Goal: Task Accomplishment & Management: Complete application form

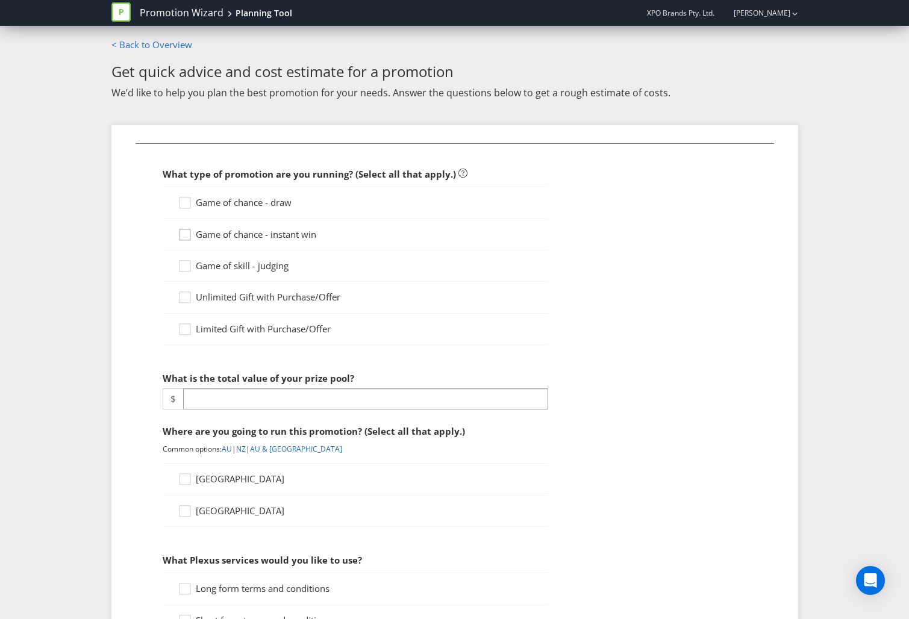
click at [185, 231] on div at bounding box center [185, 231] width 6 height 6
click at [0, 0] on input "Game of chance - instant win" at bounding box center [0, 0] width 0 height 0
click at [185, 201] on div at bounding box center [185, 199] width 6 height 6
click at [0, 0] on input "Game of chance - draw" at bounding box center [0, 0] width 0 height 0
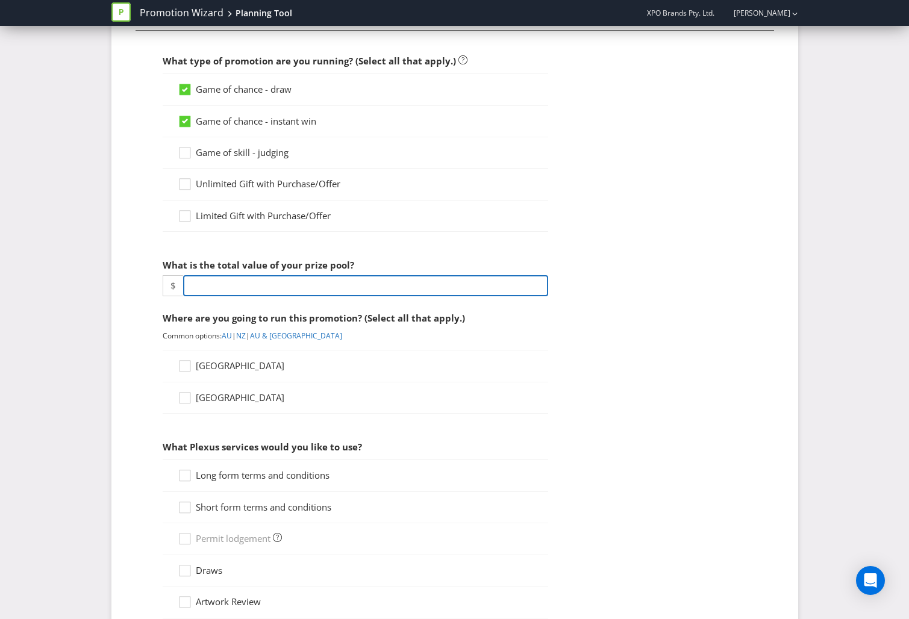
click at [203, 281] on input "number" at bounding box center [365, 285] width 365 height 21
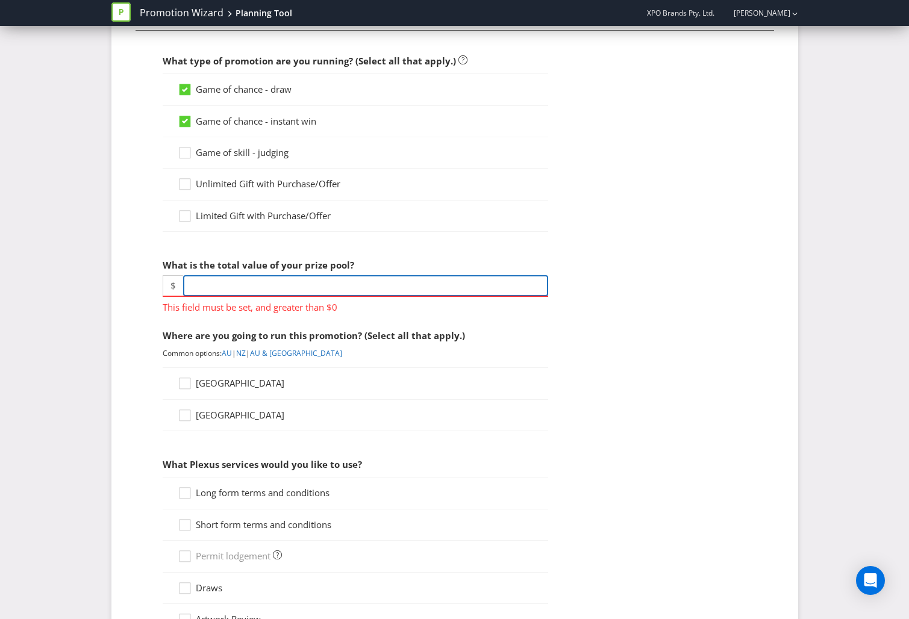
click at [220, 288] on input "number" at bounding box center [365, 285] width 365 height 21
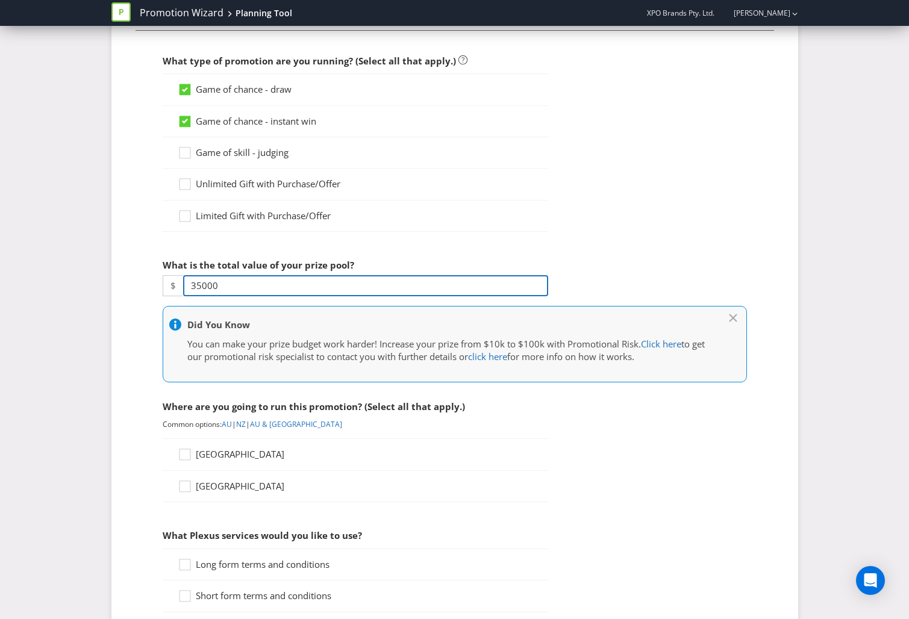
type input "35000"
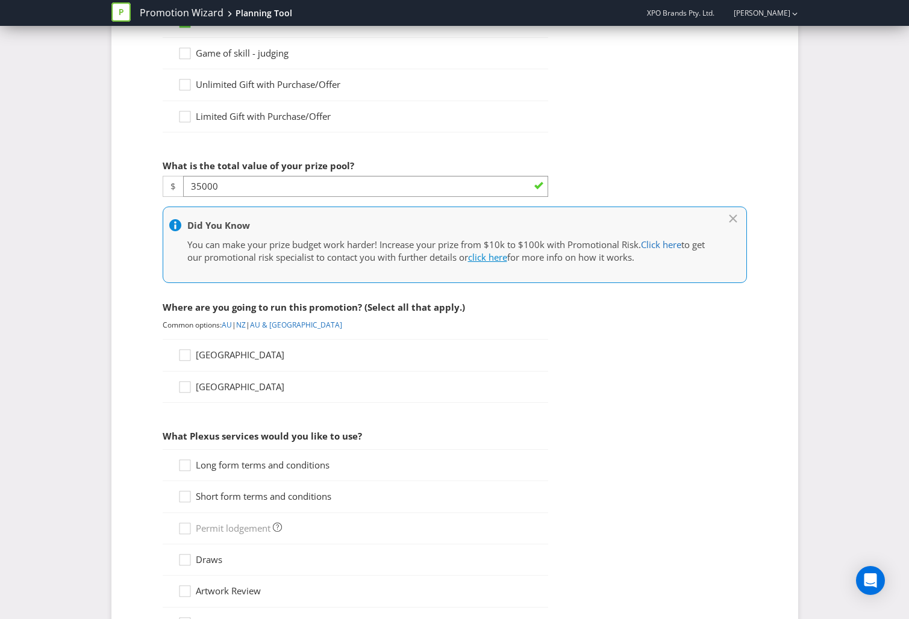
scroll to position [214, 0]
click at [227, 326] on link "AU" at bounding box center [227, 324] width 10 height 10
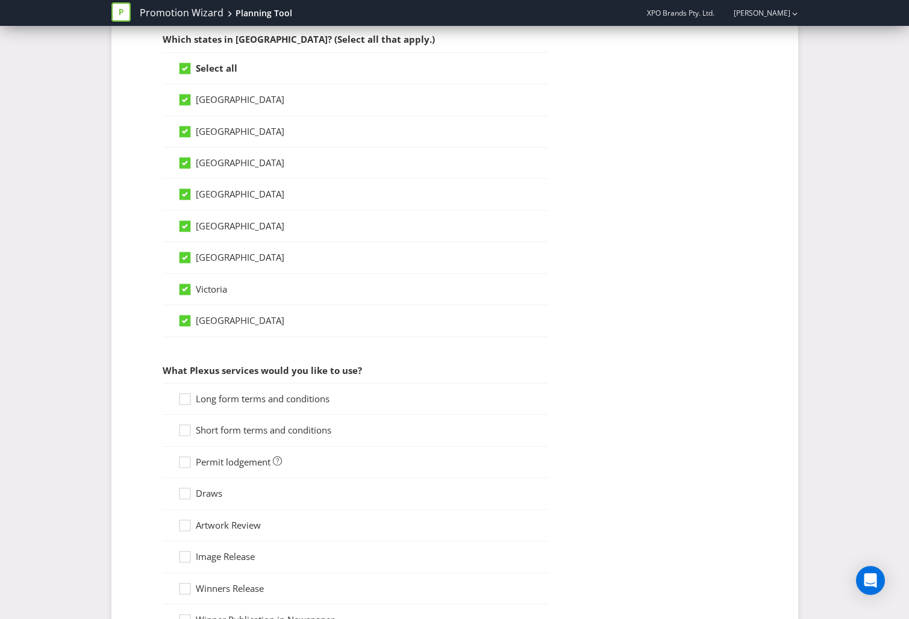
scroll to position [722, 0]
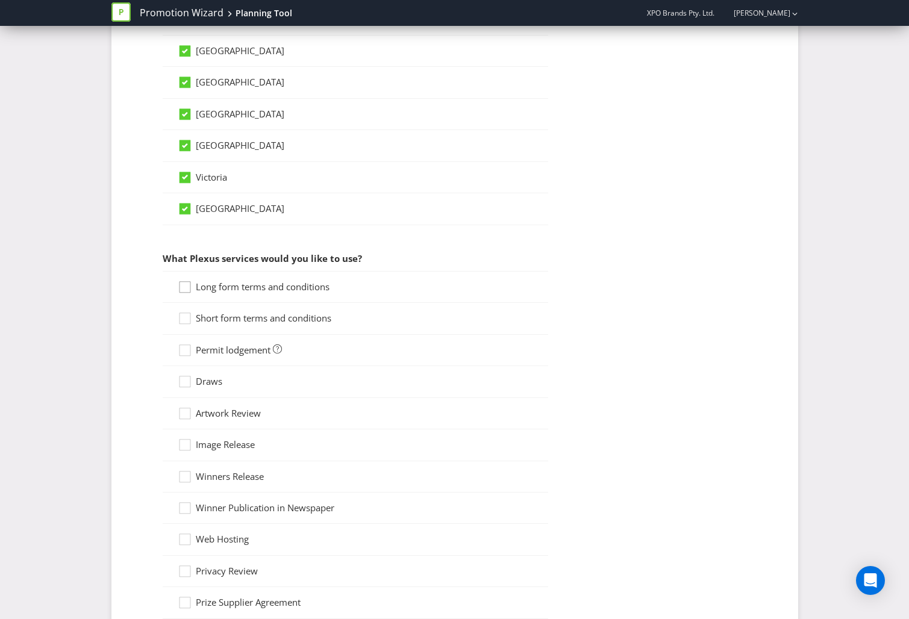
click at [189, 289] on icon at bounding box center [187, 290] width 18 height 18
click at [0, 0] on input "Long form terms and conditions" at bounding box center [0, 0] width 0 height 0
click at [182, 312] on div at bounding box center [185, 314] width 6 height 6
click at [0, 0] on input "Short form terms and conditions" at bounding box center [0, 0] width 0 height 0
click at [185, 351] on icon at bounding box center [187, 353] width 18 height 18
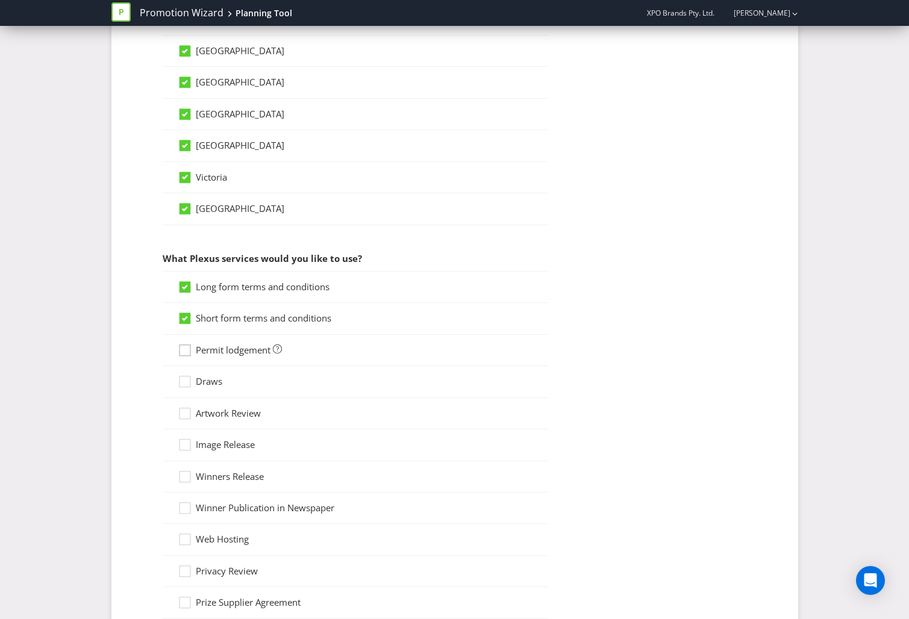
click at [0, 0] on input "Permit lodgement" at bounding box center [0, 0] width 0 height 0
click at [187, 380] on div at bounding box center [185, 378] width 6 height 6
click at [0, 0] on input "Draws" at bounding box center [0, 0] width 0 height 0
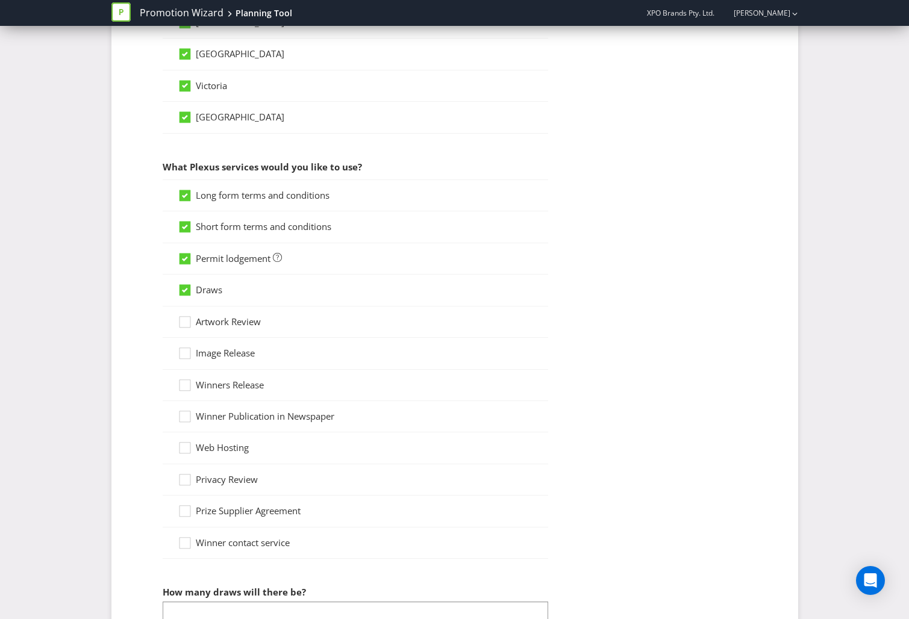
scroll to position [920, 0]
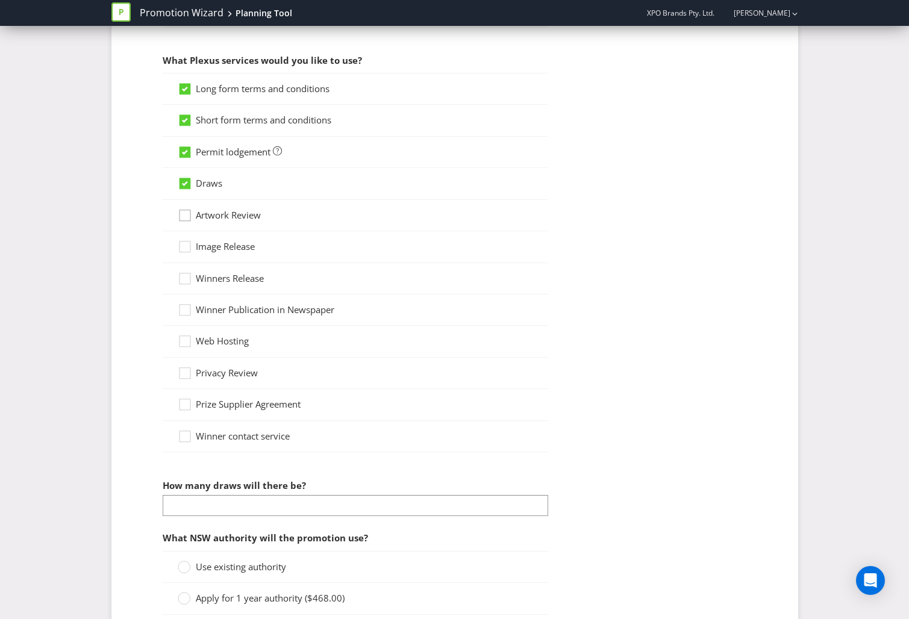
click at [186, 219] on icon at bounding box center [187, 218] width 18 height 18
click at [0, 0] on input "Artwork Review" at bounding box center [0, 0] width 0 height 0
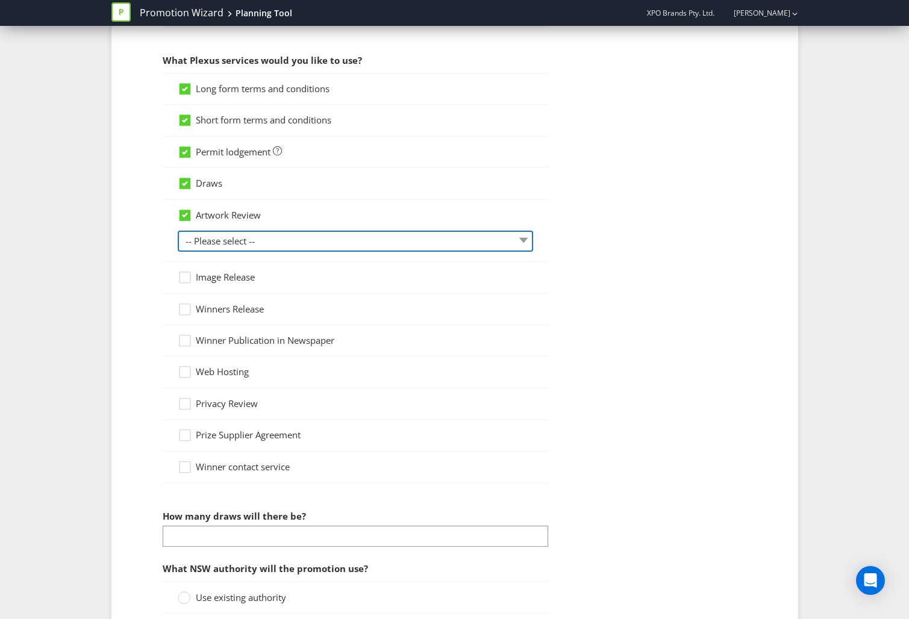
click at [249, 243] on select "-- Please select -- 1 piece 2-4 pieces (provided at same time) 5-7 pieces (prov…" at bounding box center [355, 241] width 355 height 21
select select "MARKETING_REVIEW_1"
click at [178, 231] on select "-- Please select -- 1 piece 2-4 pieces (provided at same time) 5-7 pieces (prov…" at bounding box center [355, 241] width 355 height 21
click at [190, 312] on icon at bounding box center [187, 312] width 18 height 18
click at [0, 0] on input "Winners Release" at bounding box center [0, 0] width 0 height 0
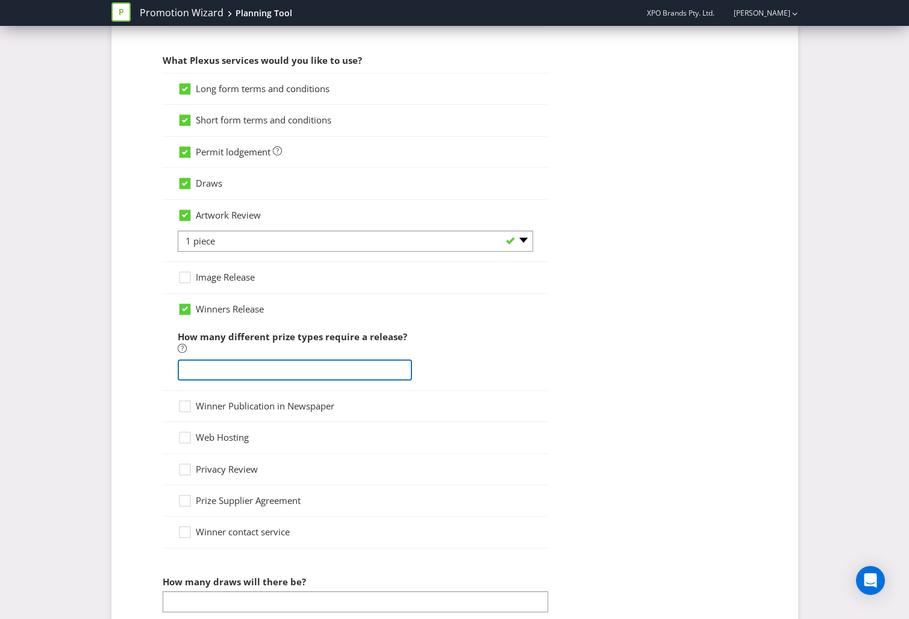
click at [216, 369] on input "number" at bounding box center [295, 370] width 235 height 21
type input "1"
click at [114, 375] on div "What type of promotion are you running? (Select all that apply.) Game of chance…" at bounding box center [454, 32] width 687 height 1652
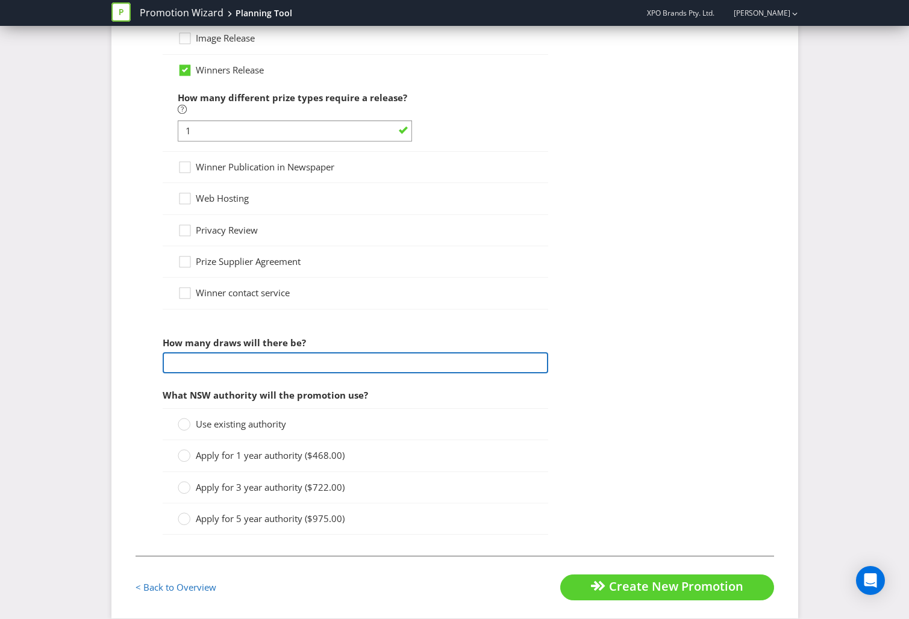
click at [205, 360] on input "number" at bounding box center [355, 362] width 385 height 21
type input "2"
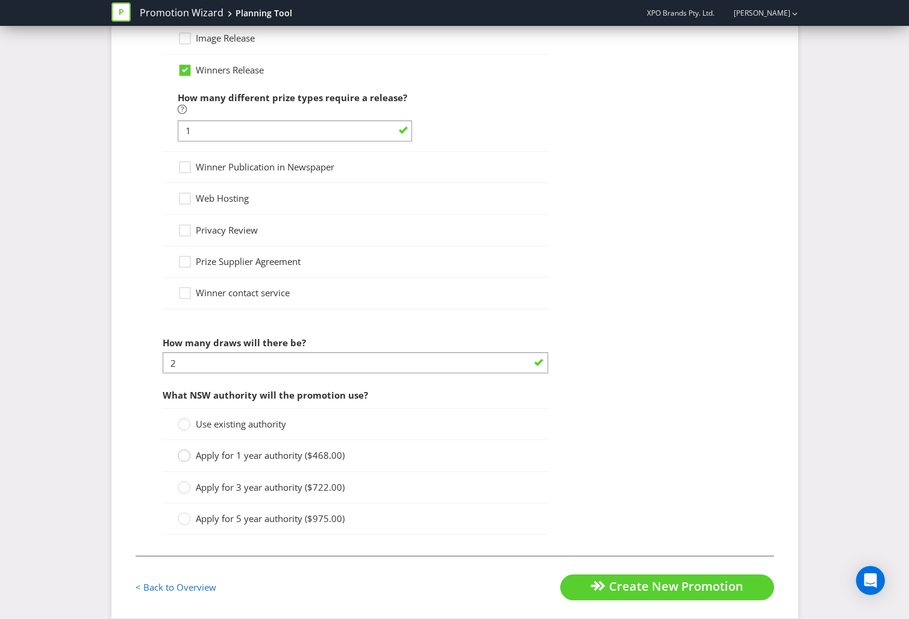
click at [184, 456] on circle at bounding box center [184, 456] width 12 height 12
click at [0, 0] on input "Apply for 1 year authority ($468.00)" at bounding box center [0, 0] width 0 height 0
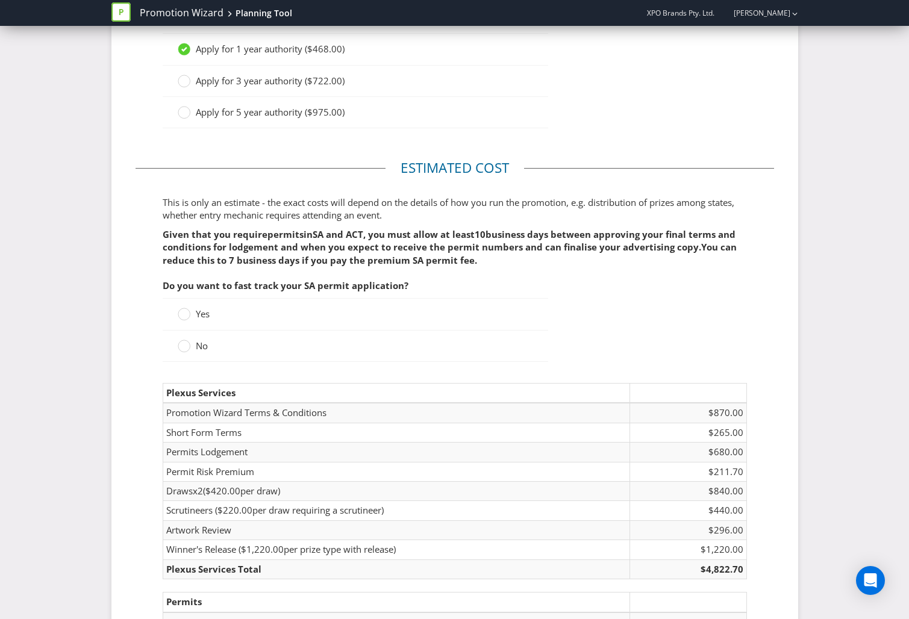
scroll to position [1763, 0]
